Goal: Navigation & Orientation: Find specific page/section

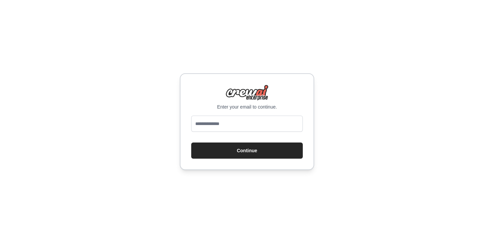
type input "**********"
click at [268, 150] on button "Continue" at bounding box center [246, 150] width 111 height 16
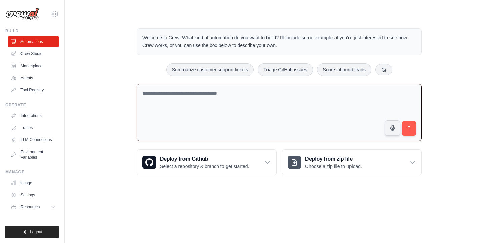
click at [284, 104] on textarea at bounding box center [279, 112] width 285 height 57
click at [34, 51] on link "Crew Studio" at bounding box center [34, 53] width 51 height 11
click at [32, 66] on link "Marketplace" at bounding box center [34, 65] width 51 height 11
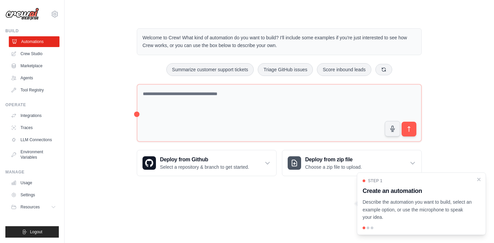
click at [34, 42] on link "Automations" at bounding box center [34, 41] width 51 height 11
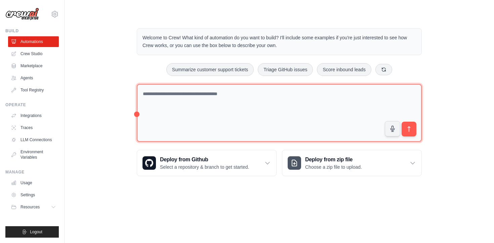
click at [267, 113] on textarea at bounding box center [279, 113] width 285 height 58
